Goal: Transaction & Acquisition: Purchase product/service

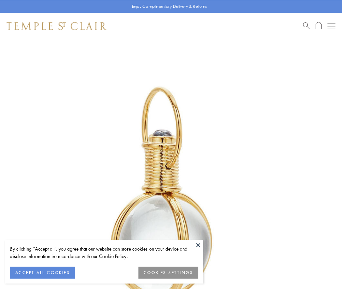
scroll to position [170, 0]
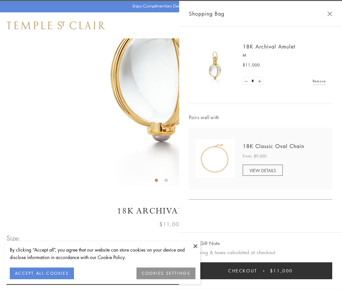
click at [261, 271] on button "Checkout $11,000" at bounding box center [260, 271] width 143 height 17
